Goal: Entertainment & Leisure: Consume media (video, audio)

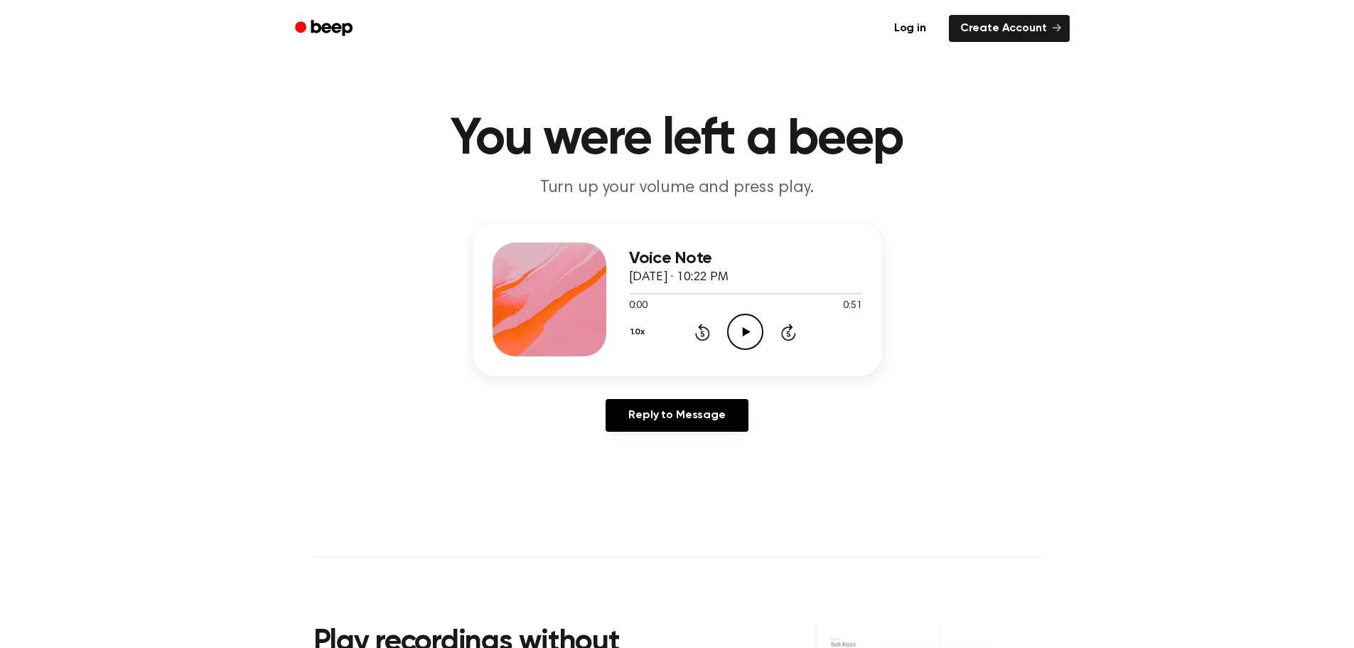
click at [767, 342] on div "1.0x Rewind 5 seconds Play Audio Skip 5 seconds" at bounding box center [745, 331] width 233 height 36
click at [754, 337] on icon "Play Audio" at bounding box center [745, 331] width 36 height 36
click at [741, 324] on icon "Play Audio" at bounding box center [745, 331] width 36 height 36
click at [745, 319] on icon "Play Audio" at bounding box center [745, 331] width 36 height 36
click at [726, 336] on div "1.0x Rewind 5 seconds Play Audio Skip 5 seconds" at bounding box center [745, 331] width 233 height 36
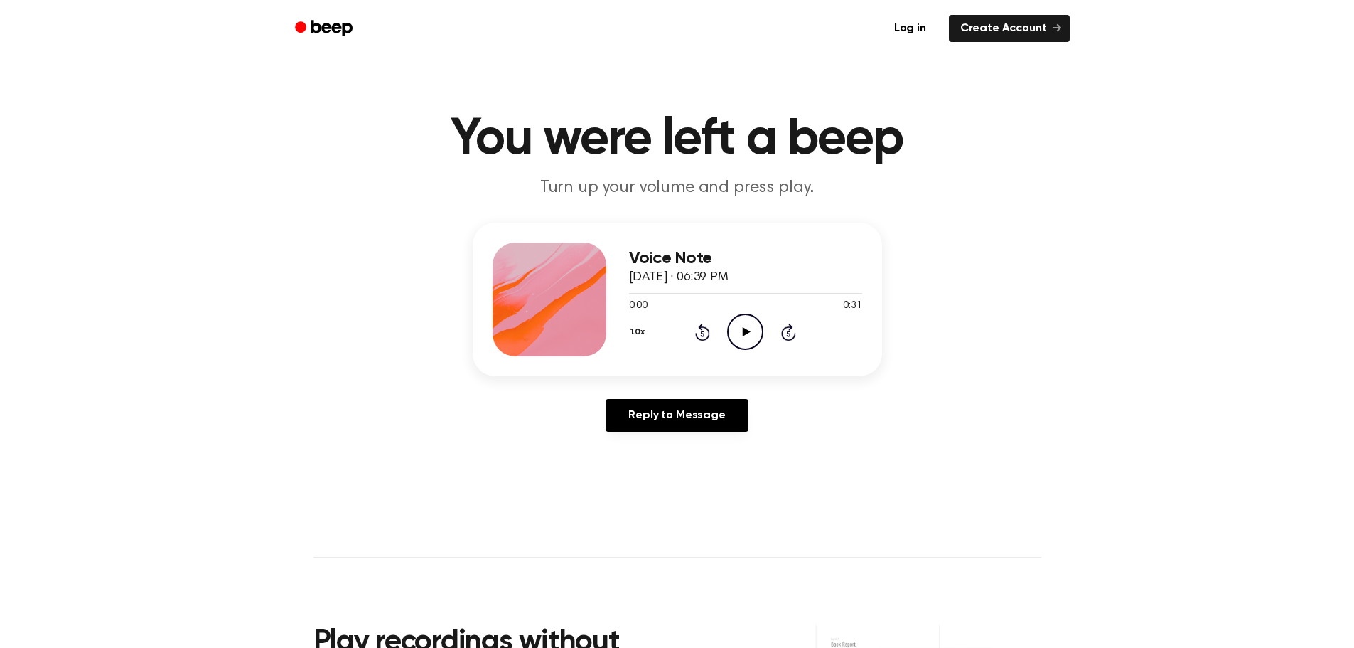
click at [737, 337] on icon "Play Audio" at bounding box center [745, 331] width 36 height 36
click at [753, 294] on div at bounding box center [745, 292] width 233 height 11
click at [753, 336] on icon "Pause Audio" at bounding box center [745, 331] width 36 height 36
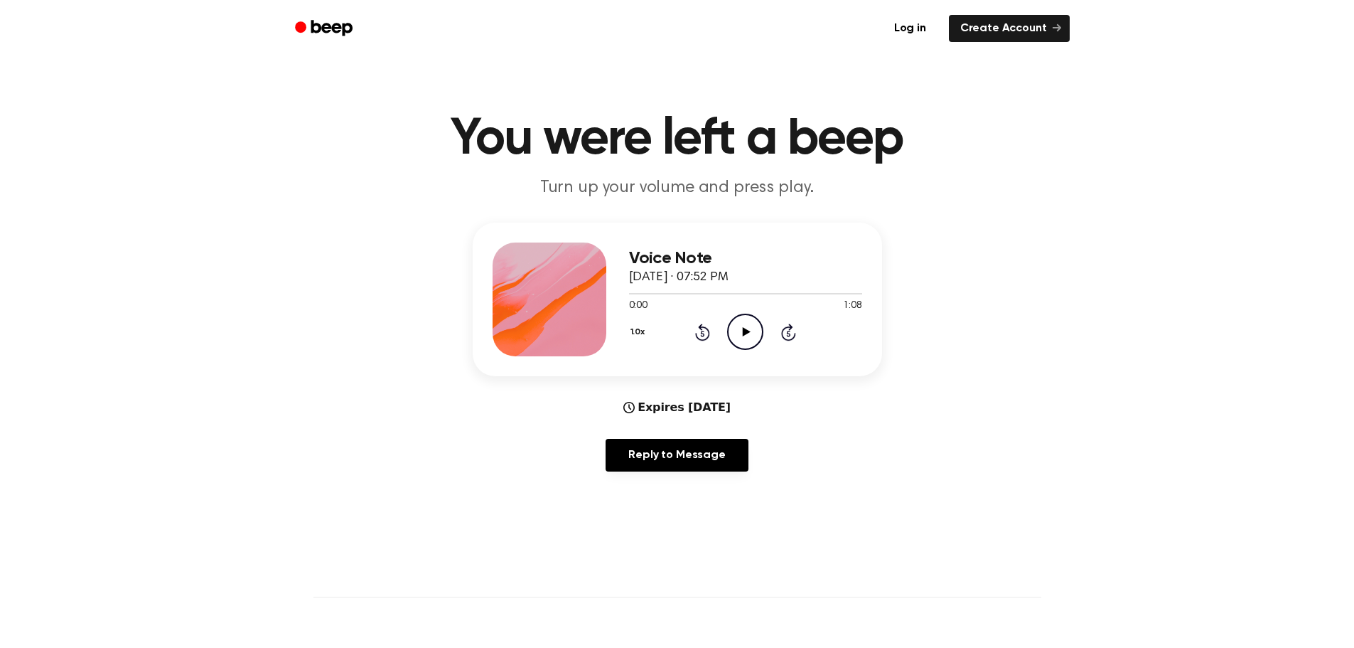
click at [729, 335] on circle at bounding box center [745, 331] width 35 height 35
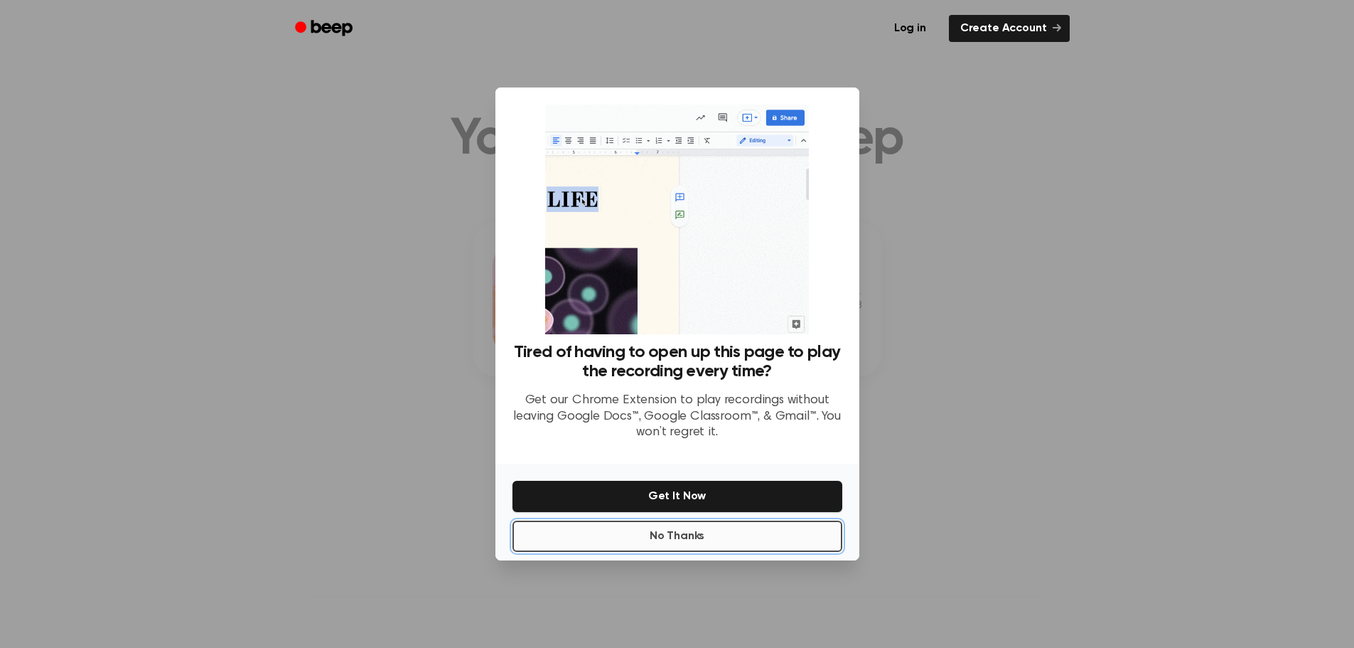
click at [712, 551] on button "No Thanks" at bounding box center [678, 535] width 330 height 31
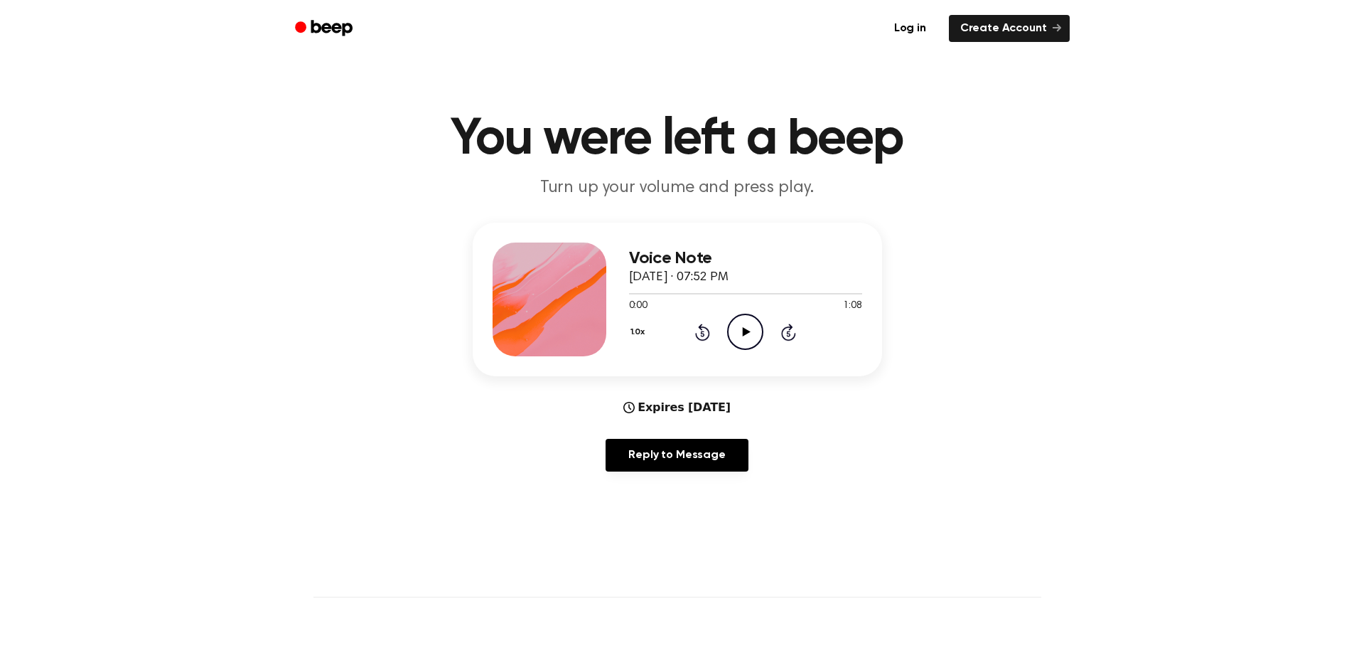
click at [745, 333] on icon at bounding box center [747, 331] width 8 height 9
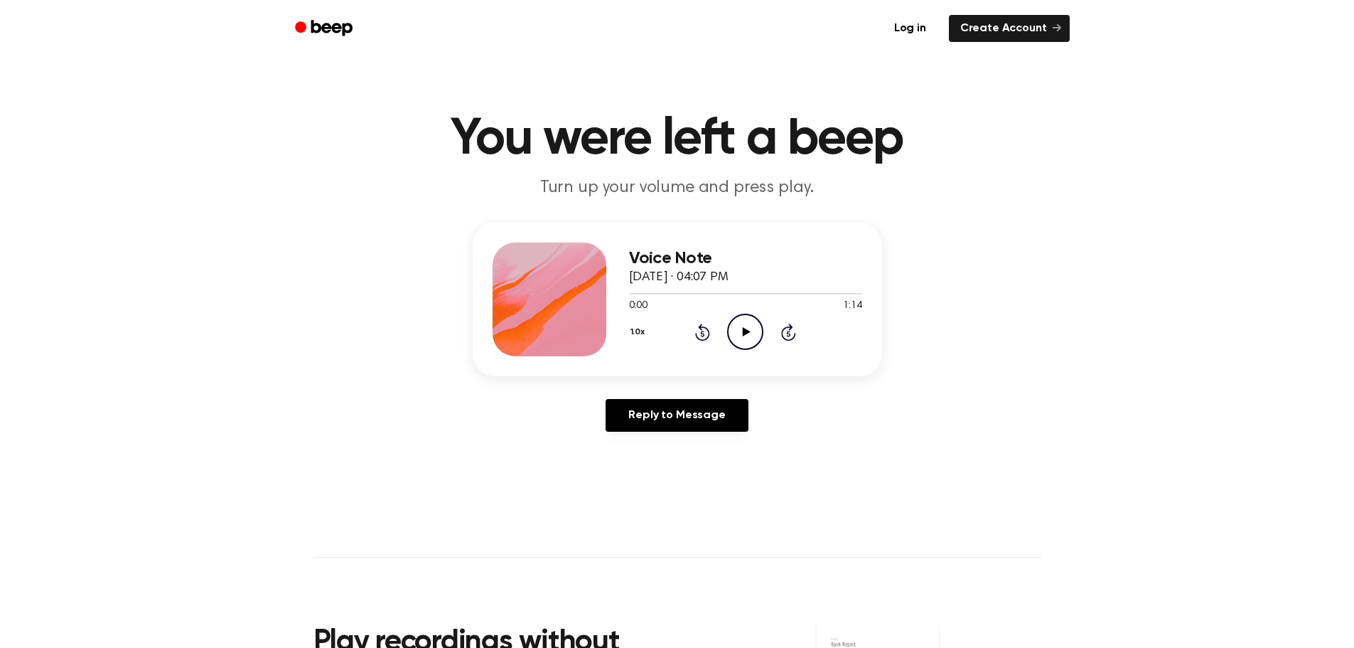
click at [735, 340] on icon "Play Audio" at bounding box center [745, 331] width 36 height 36
click at [750, 318] on icon "Play Audio" at bounding box center [745, 331] width 36 height 36
click at [748, 331] on icon at bounding box center [747, 331] width 8 height 9
click at [756, 344] on icon "Play Audio" at bounding box center [745, 331] width 36 height 36
click at [758, 323] on icon "Play Audio" at bounding box center [745, 331] width 36 height 36
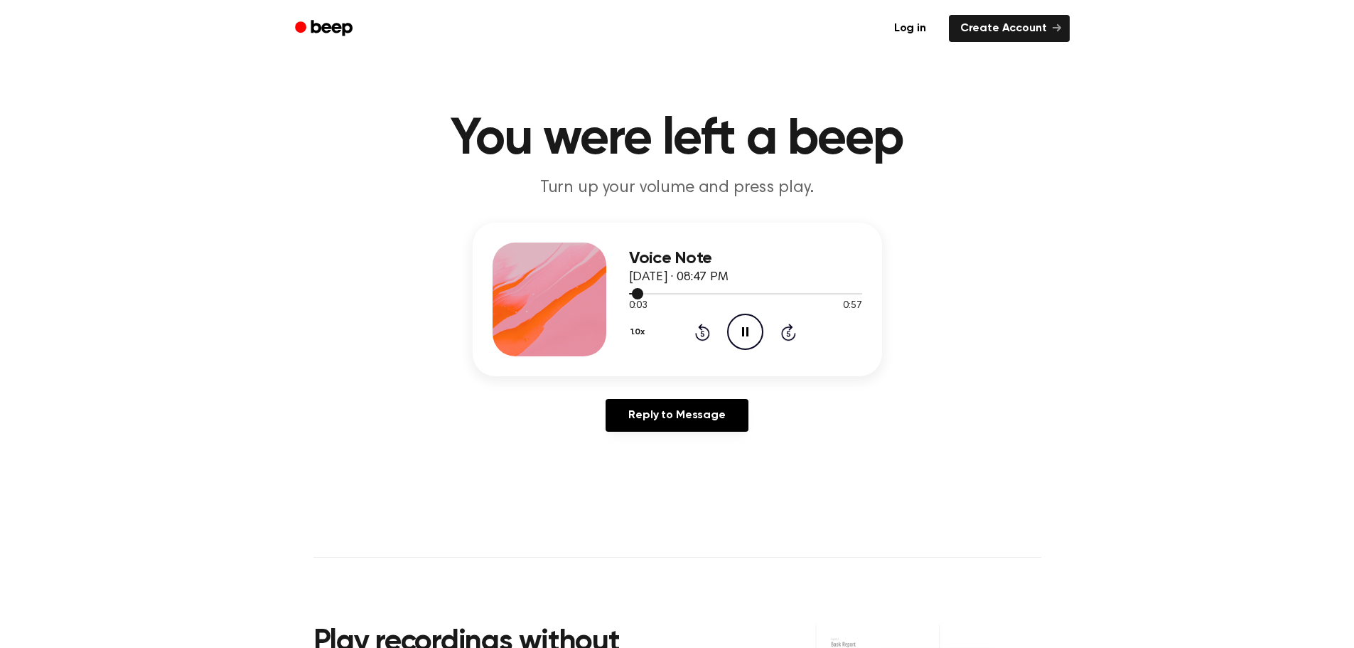
click at [704, 291] on div at bounding box center [745, 292] width 233 height 11
click at [753, 292] on div at bounding box center [745, 292] width 233 height 11
click at [737, 339] on icon "Pause Audio" at bounding box center [745, 331] width 36 height 36
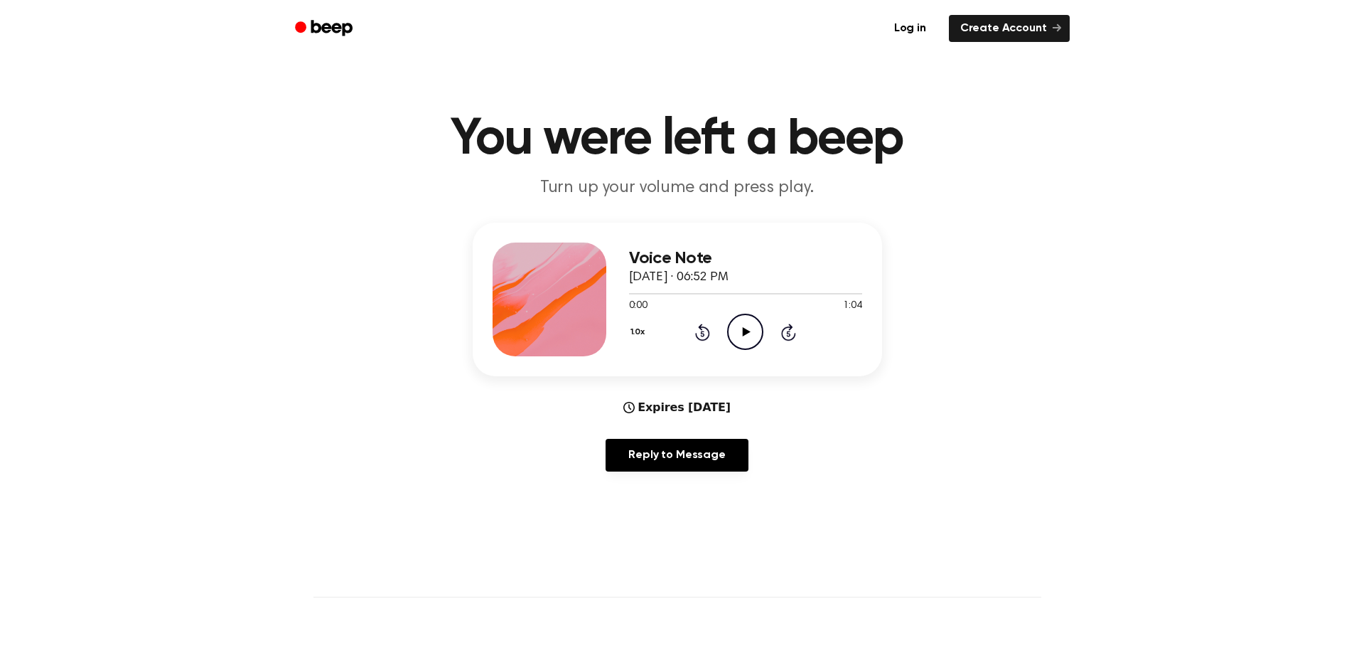
click at [736, 322] on icon "Play Audio" at bounding box center [745, 331] width 36 height 36
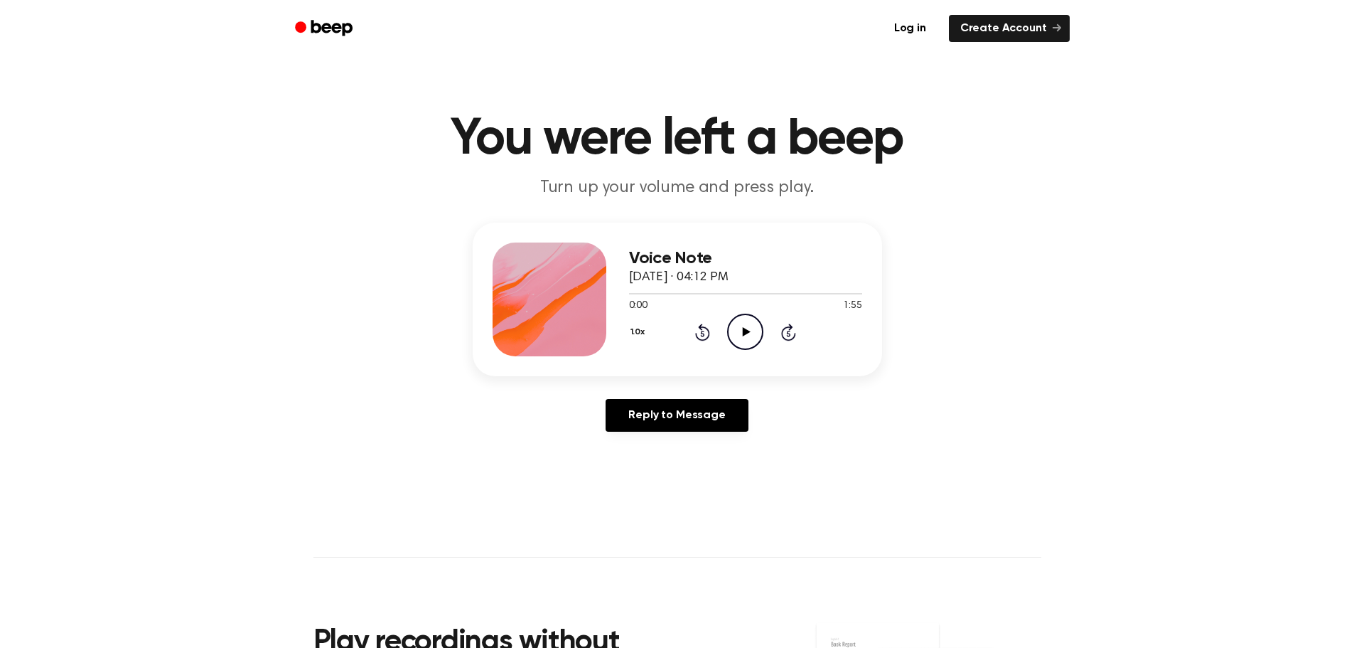
click at [727, 344] on icon "Play Audio" at bounding box center [745, 331] width 36 height 36
click at [731, 332] on icon "Play Audio" at bounding box center [745, 331] width 36 height 36
click at [726, 327] on div "1.0x Rewind 5 seconds Play Audio Skip 5 seconds" at bounding box center [745, 331] width 233 height 36
click at [742, 342] on icon "Play Audio" at bounding box center [745, 331] width 36 height 36
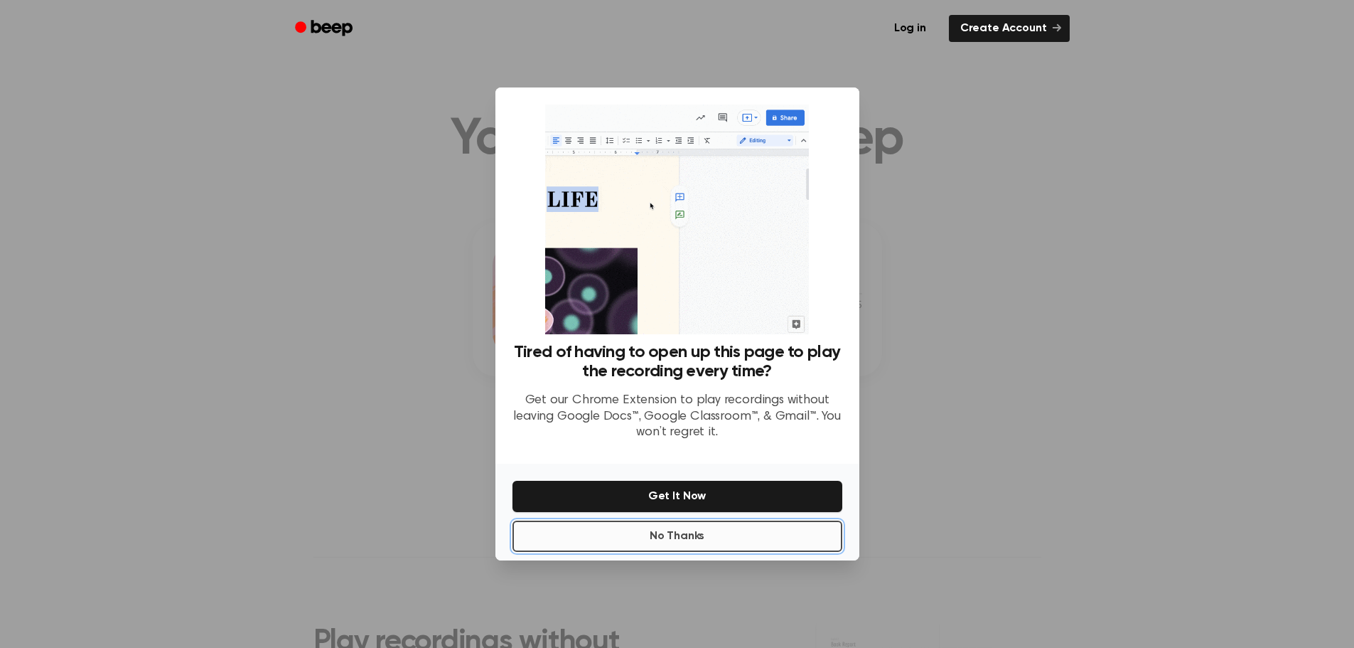
click at [664, 538] on button "No Thanks" at bounding box center [678, 535] width 330 height 31
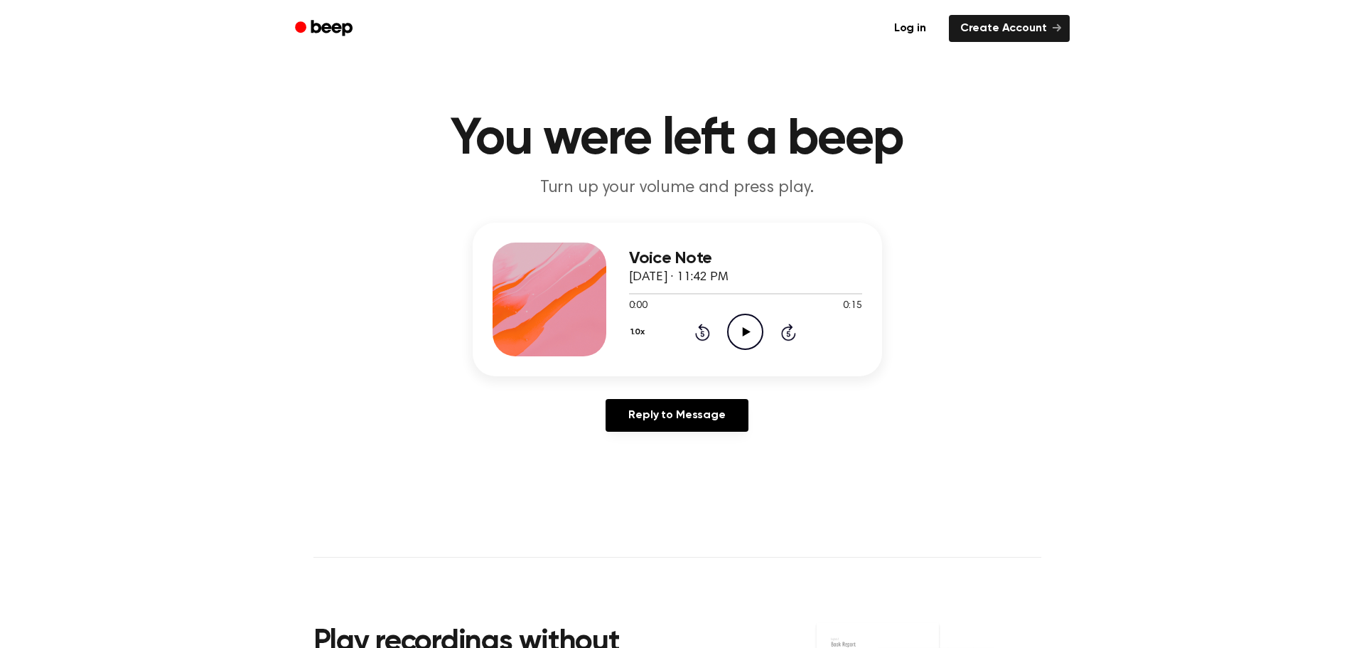
click at [748, 323] on icon "Play Audio" at bounding box center [745, 331] width 36 height 36
click at [760, 338] on icon "Play Audio" at bounding box center [745, 331] width 36 height 36
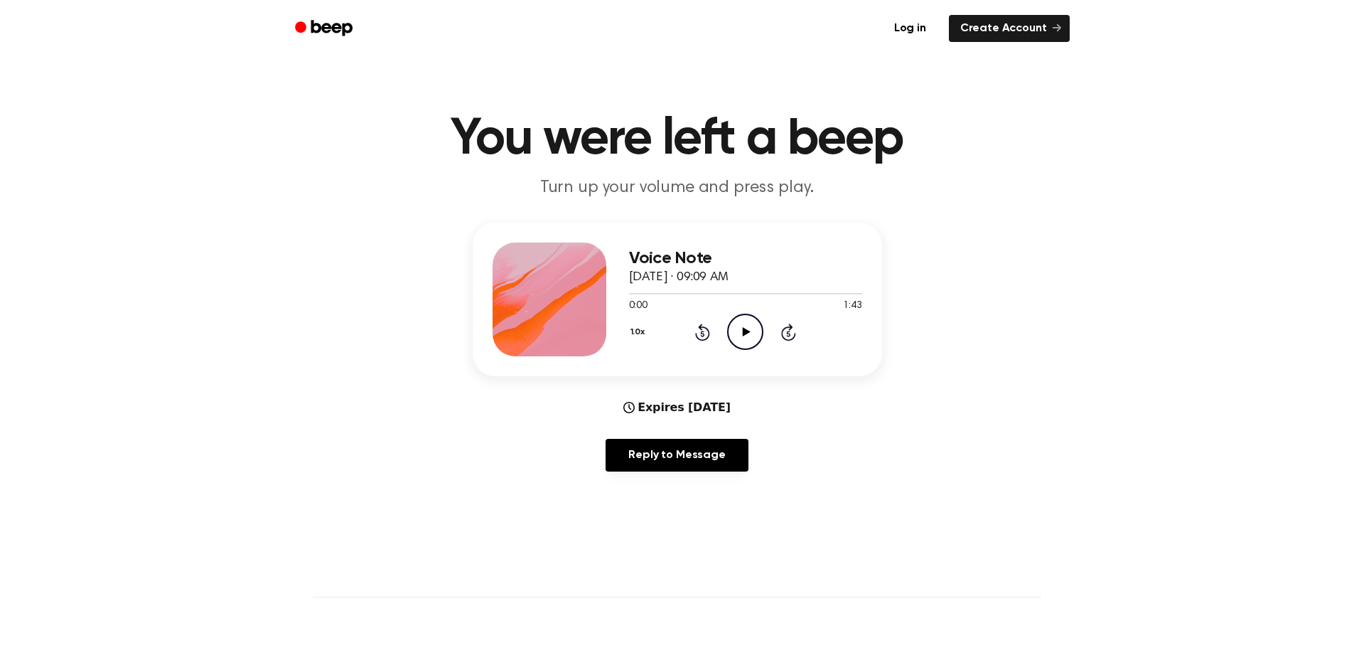
click at [739, 344] on icon "Play Audio" at bounding box center [745, 331] width 36 height 36
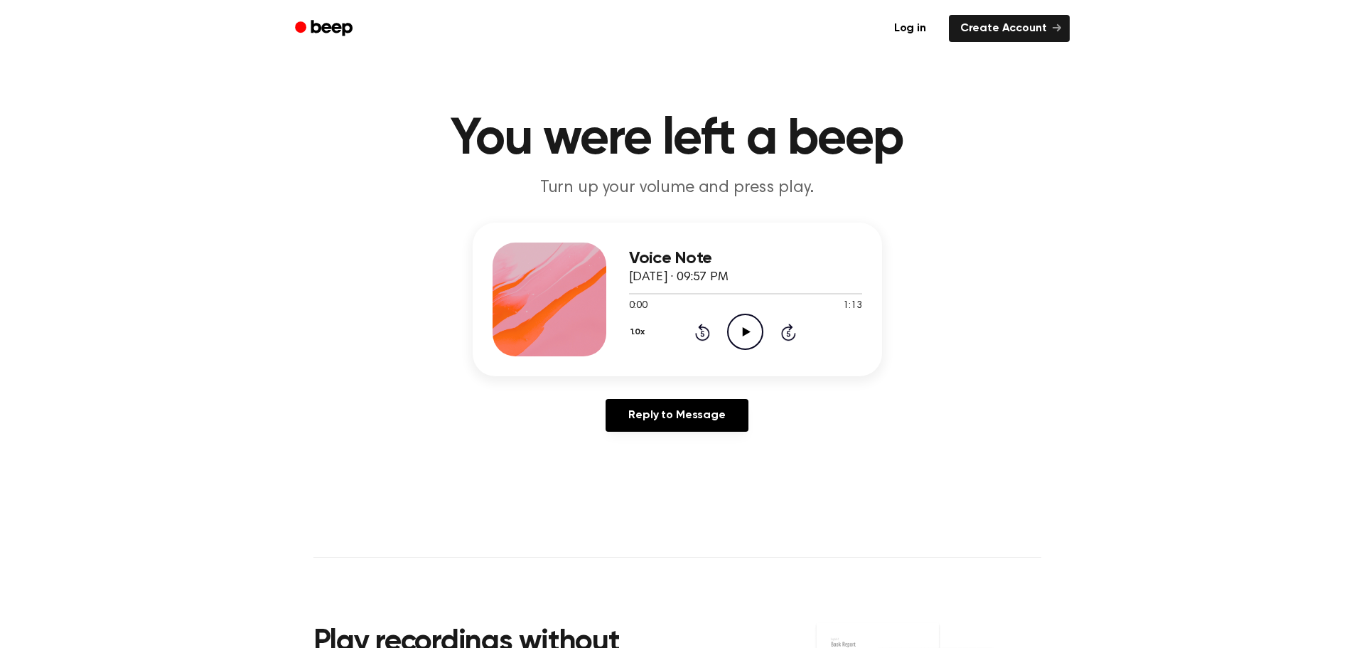
click at [751, 339] on icon "Play Audio" at bounding box center [745, 331] width 36 height 36
click at [731, 341] on circle at bounding box center [745, 331] width 35 height 35
